Goal: Navigation & Orientation: Find specific page/section

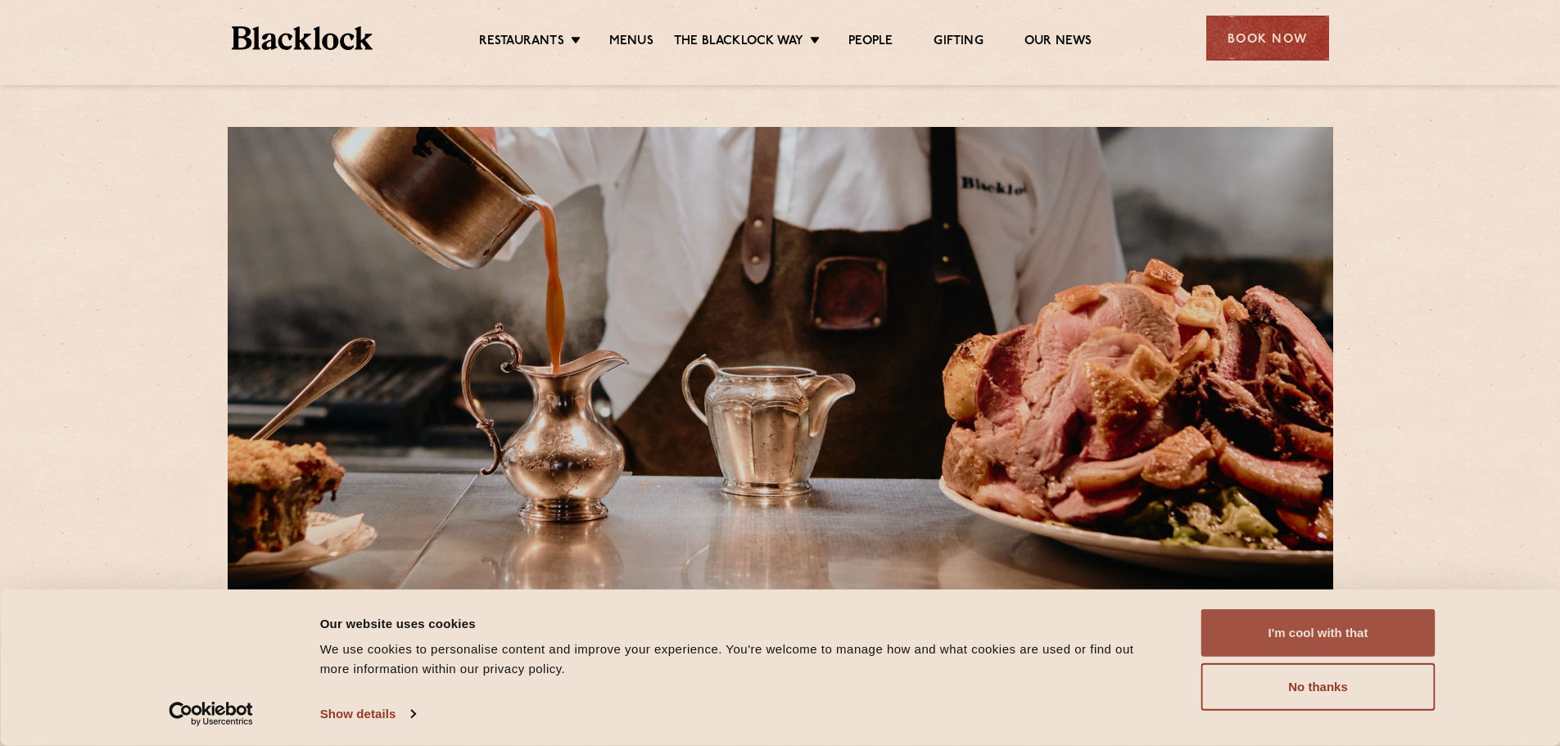
click at [1269, 616] on button "I'm cool with that" at bounding box center [1318, 632] width 234 height 47
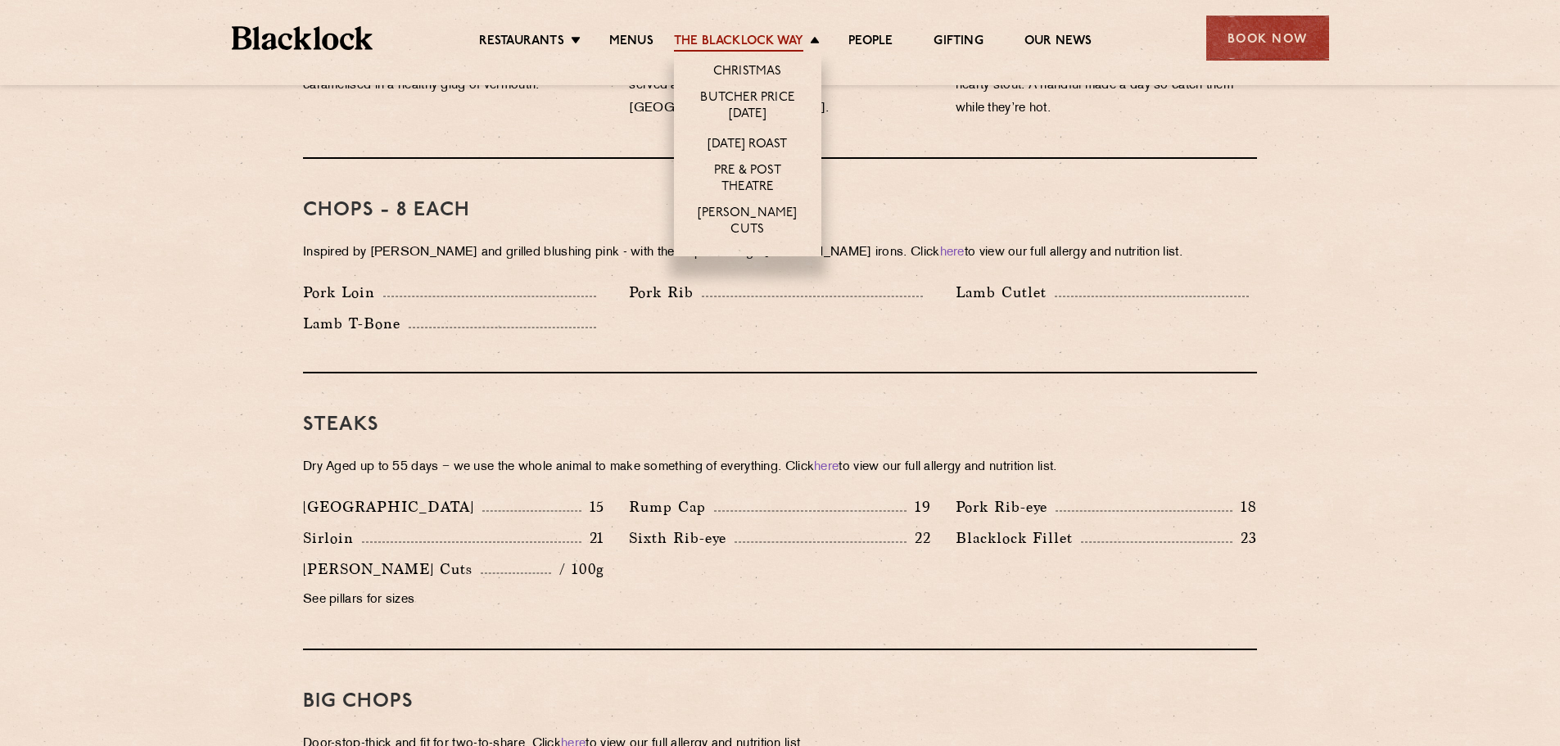
scroll to position [1556, 0]
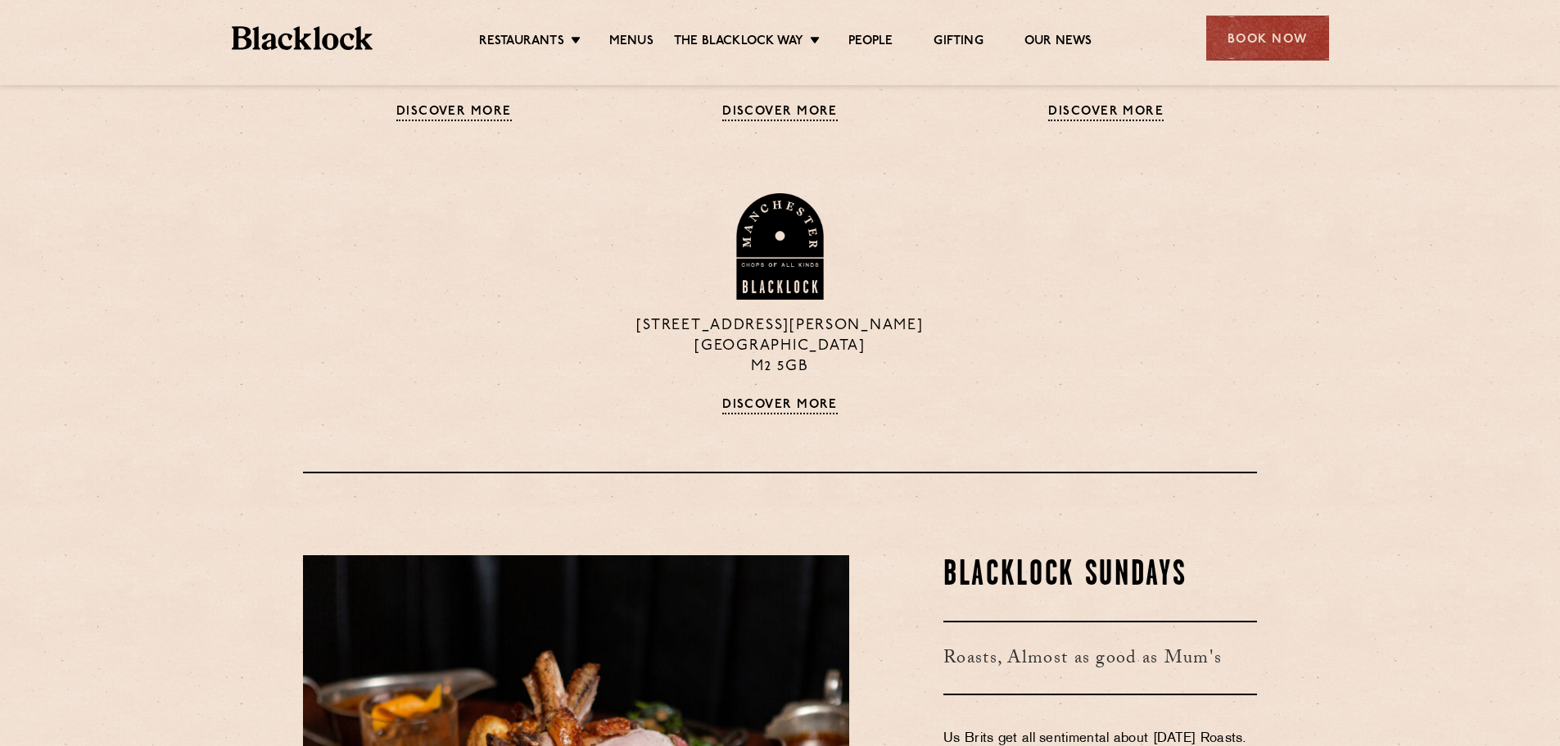
scroll to position [1474, 0]
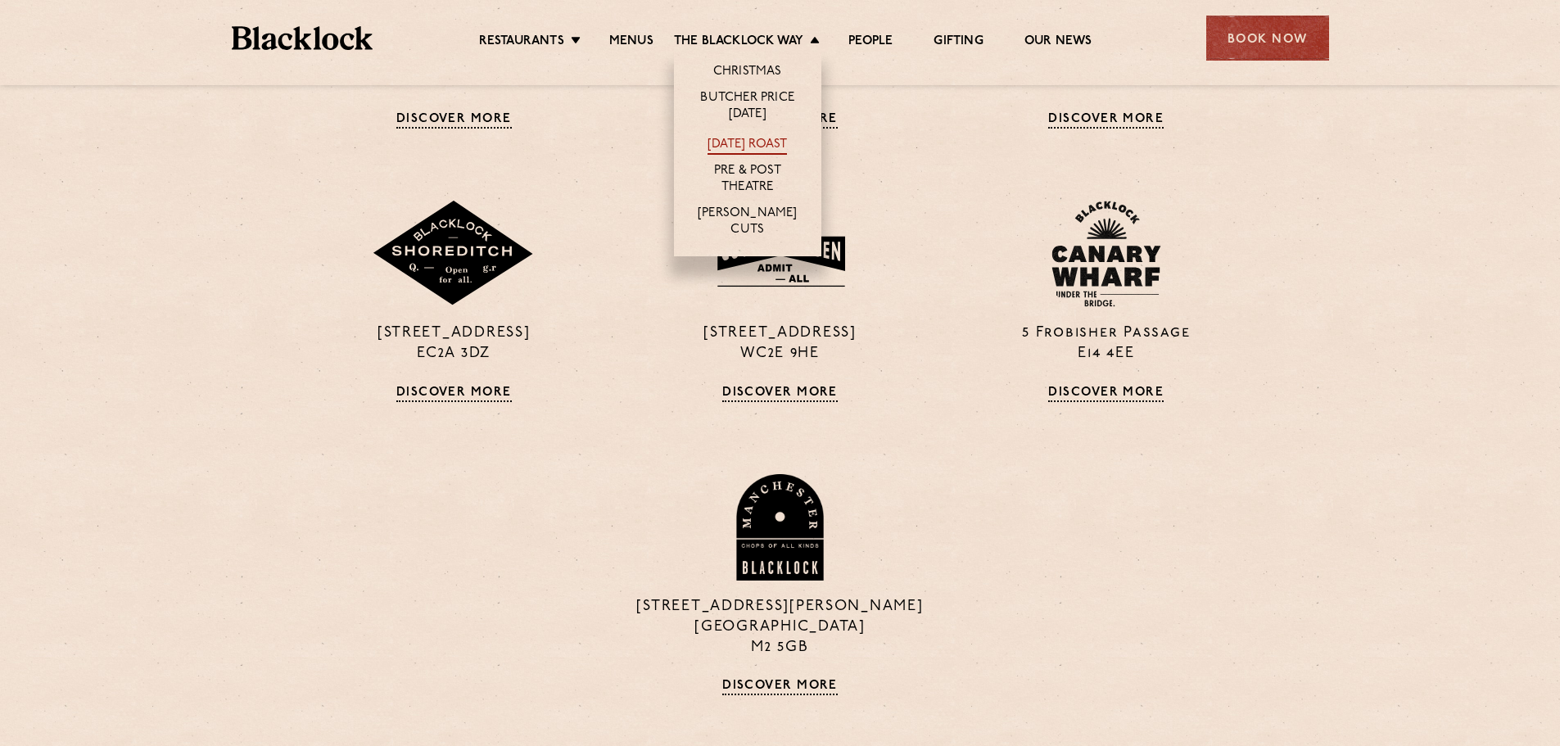
click at [736, 139] on link "[DATE] Roast" at bounding box center [747, 146] width 79 height 18
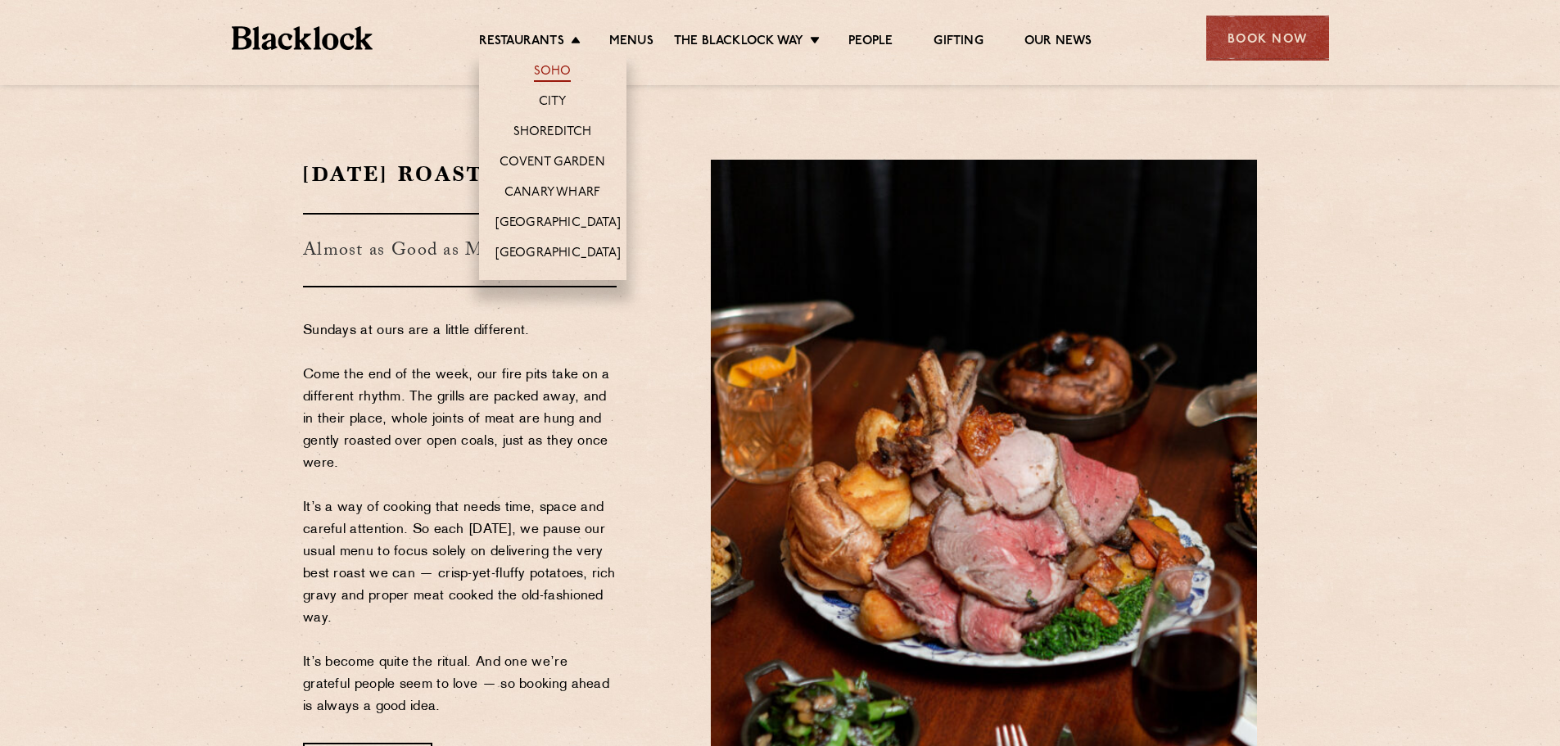
click at [550, 70] on link "Soho" at bounding box center [553, 73] width 38 height 18
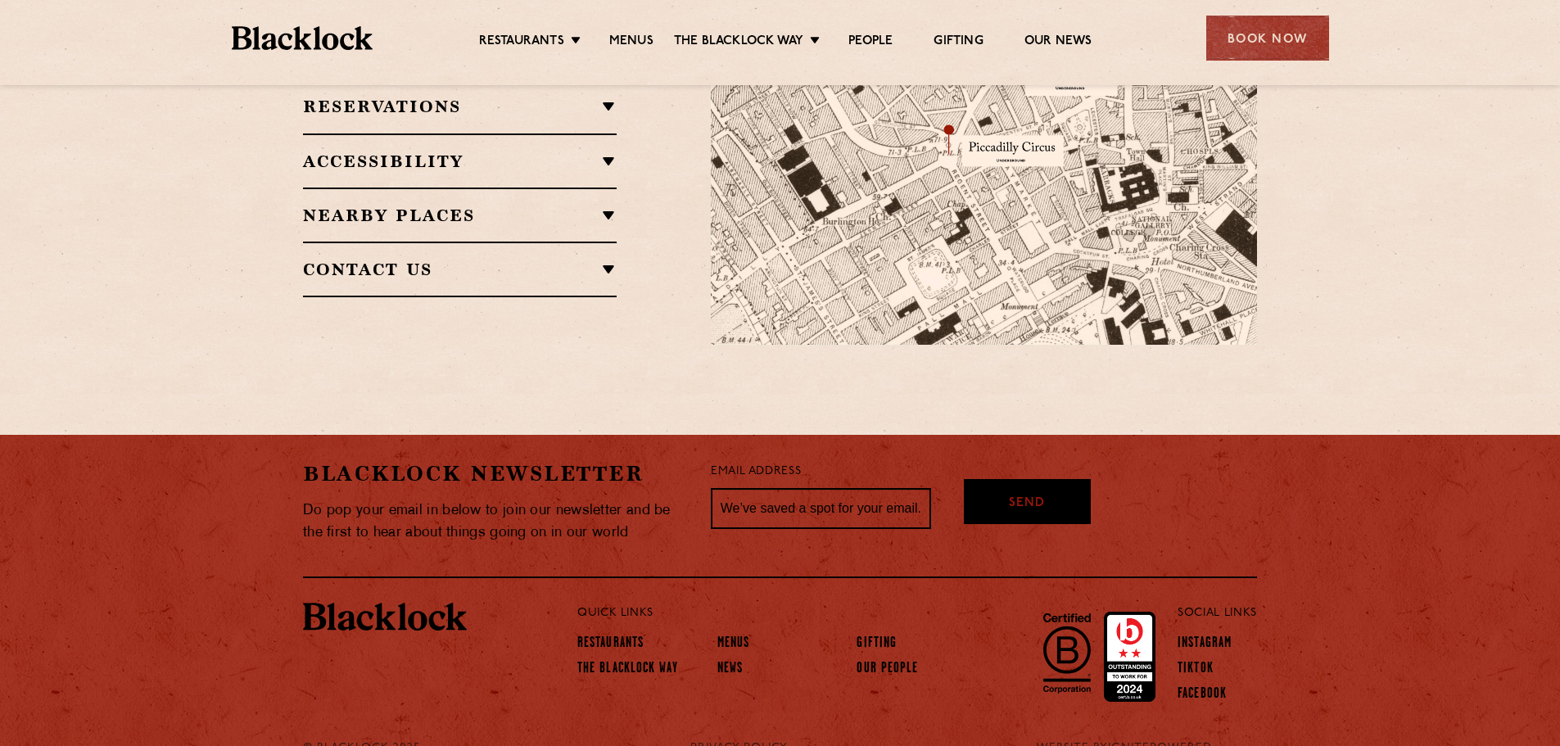
scroll to position [1238, 0]
